Goal: Task Accomplishment & Management: Manage account settings

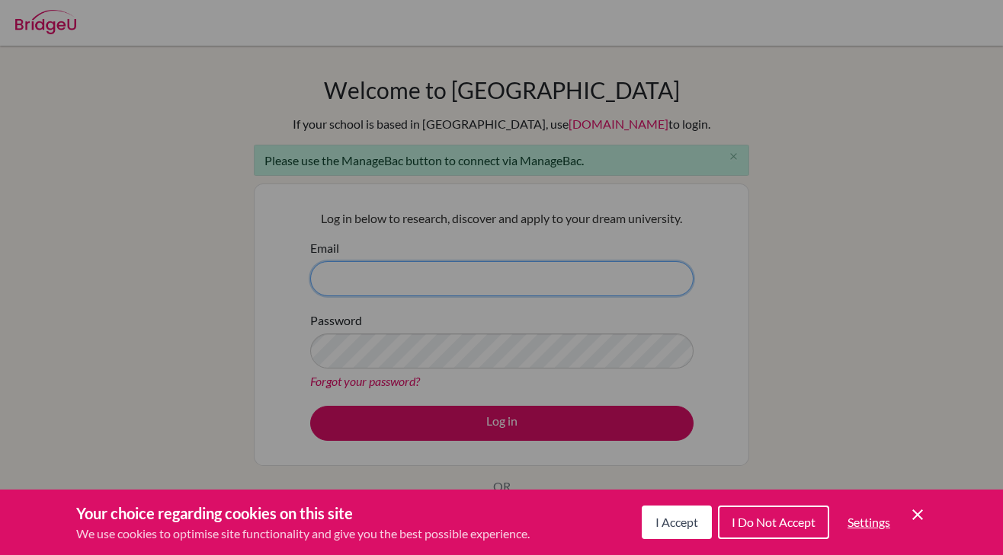
type input "[EMAIL_ADDRESS][DOMAIN_NAME]"
click at [799, 261] on div "Cookie Preferences" at bounding box center [501, 277] width 1003 height 555
click at [918, 519] on icon "Cookie Control Close Icon" at bounding box center [917, 515] width 18 height 18
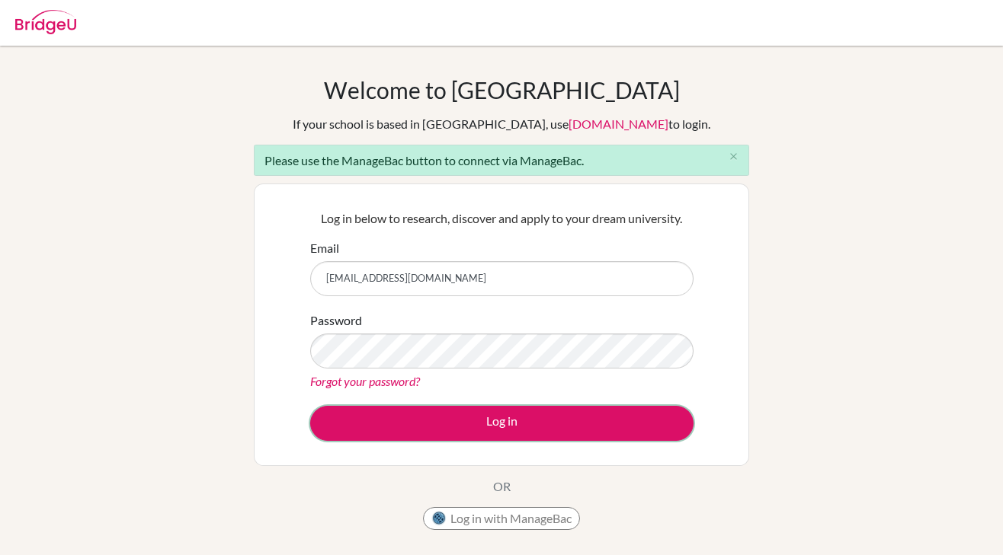
drag, startPoint x: 527, startPoint y: 429, endPoint x: 884, endPoint y: 333, distance: 369.3
click at [888, 334] on div "Welcome to [GEOGRAPHIC_DATA] If your school is based in [GEOGRAPHIC_DATA], use …" at bounding box center [501, 344] width 1003 height 537
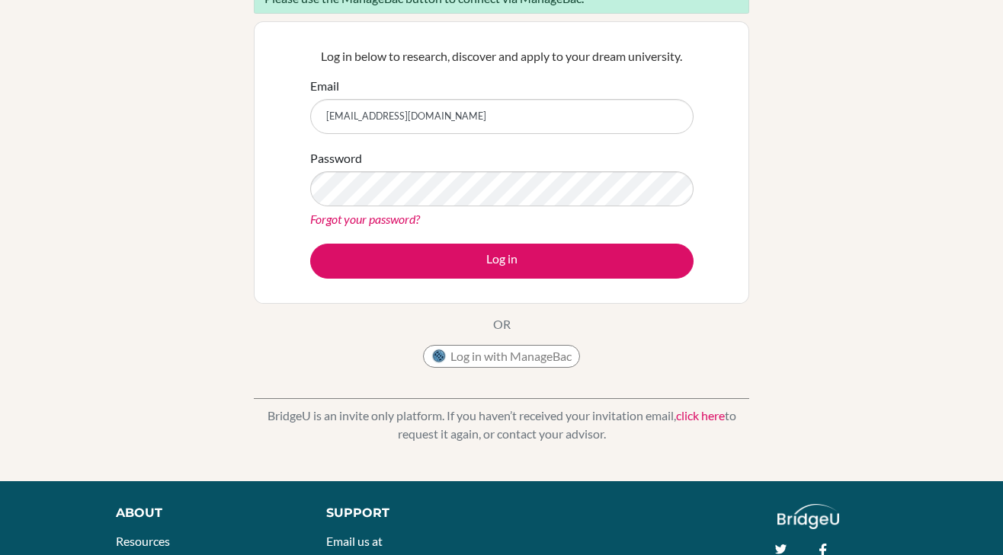
click at [507, 343] on div "Welcome to [GEOGRAPHIC_DATA] If your school is based in [GEOGRAPHIC_DATA], use …" at bounding box center [501, 145] width 495 height 462
click at [507, 351] on button "Log in with ManageBac" at bounding box center [501, 356] width 157 height 23
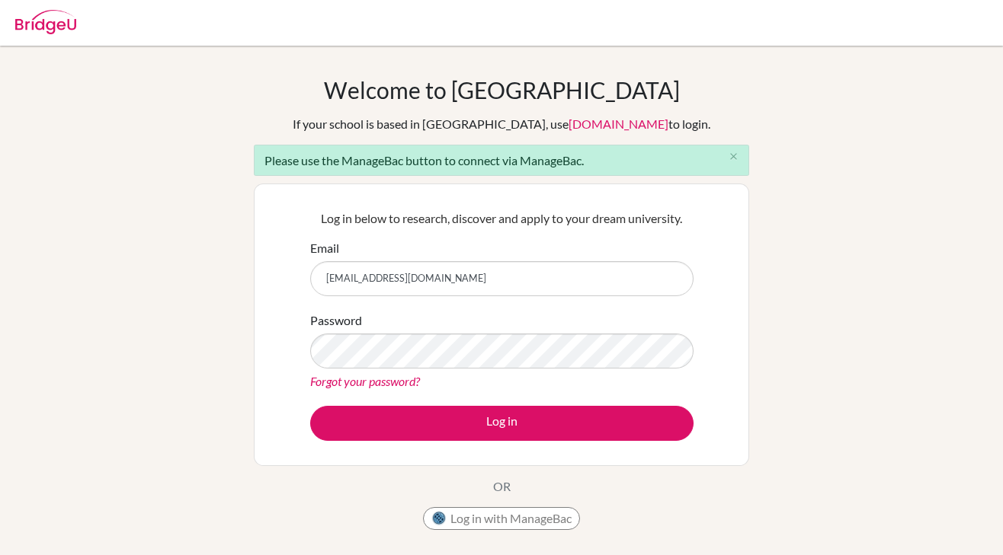
scroll to position [154, 0]
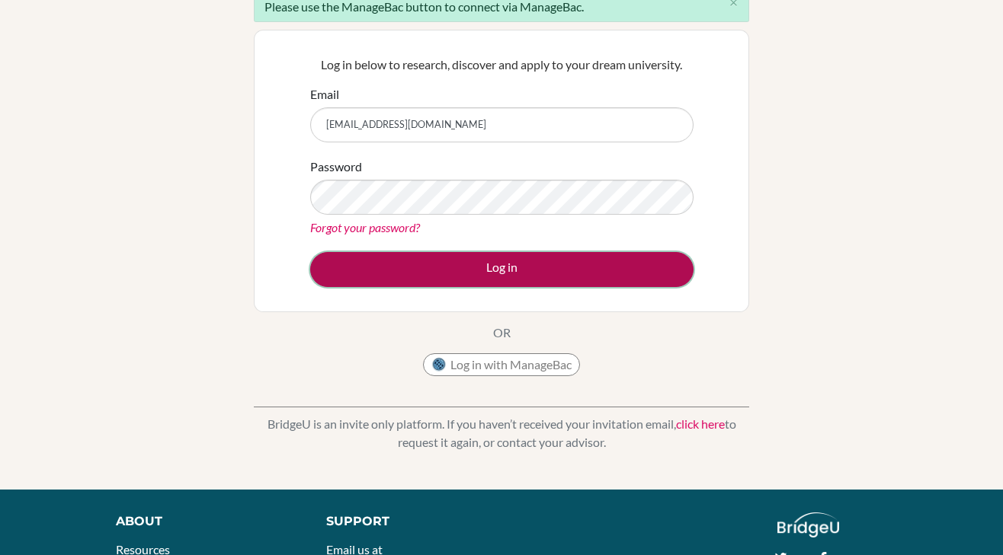
click at [386, 270] on button "Log in" at bounding box center [501, 269] width 383 height 35
